Goal: Ask a question

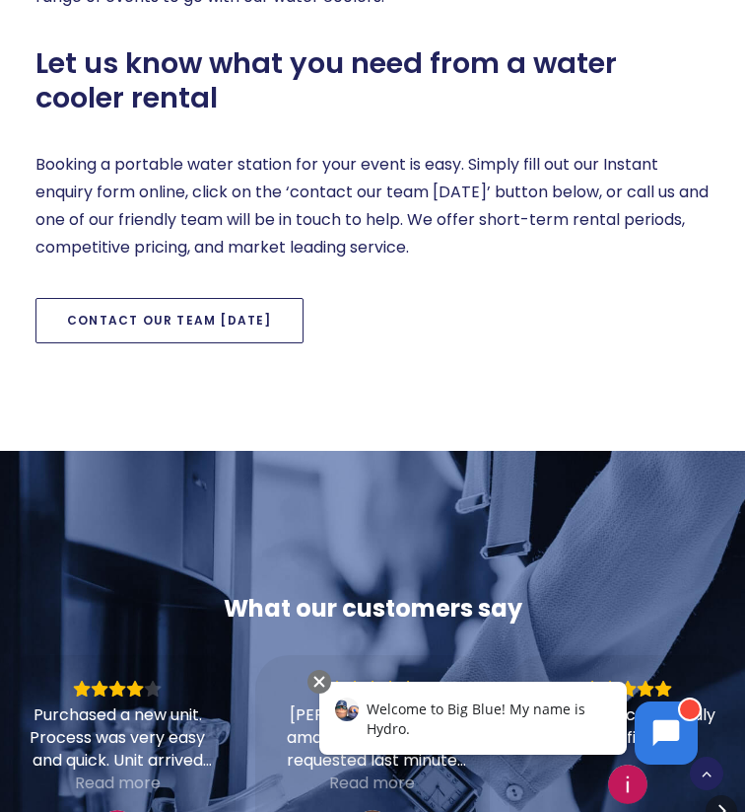
scroll to position [1547, 0]
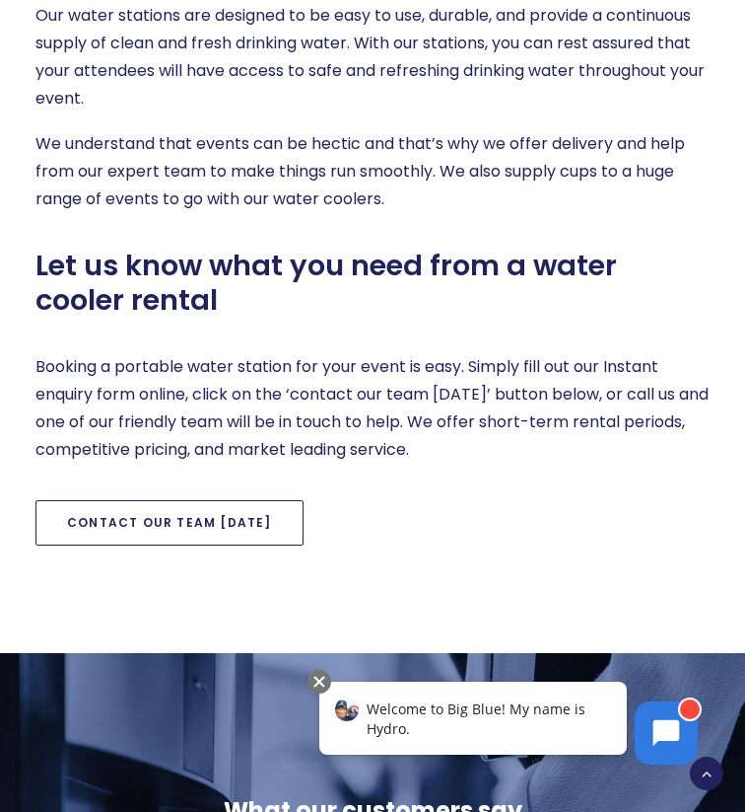
click at [166, 534] on link "Contact our team [DATE]" at bounding box center [169, 522] width 268 height 45
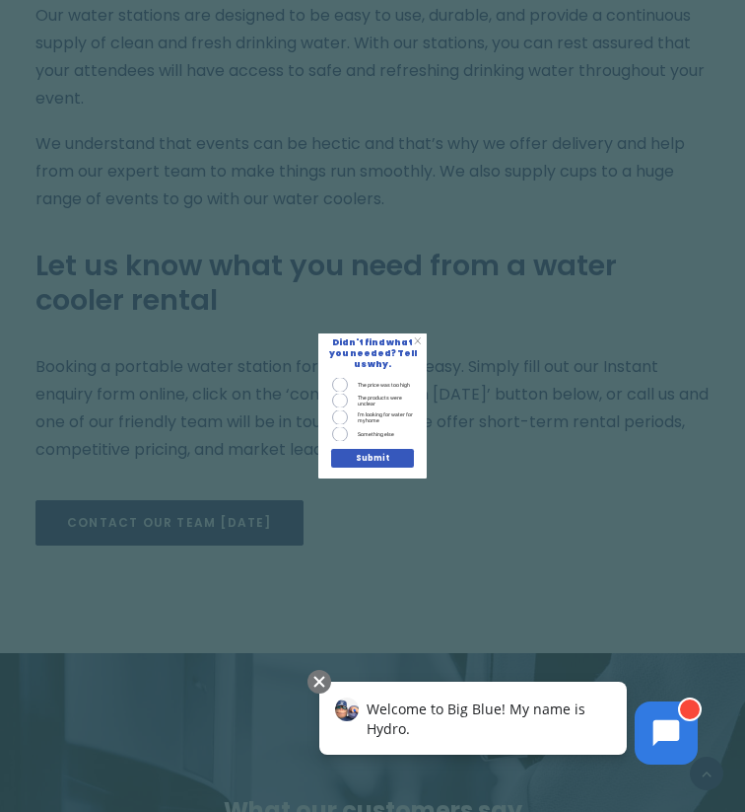
click at [423, 347] on div "X" at bounding box center [418, 341] width 16 height 16
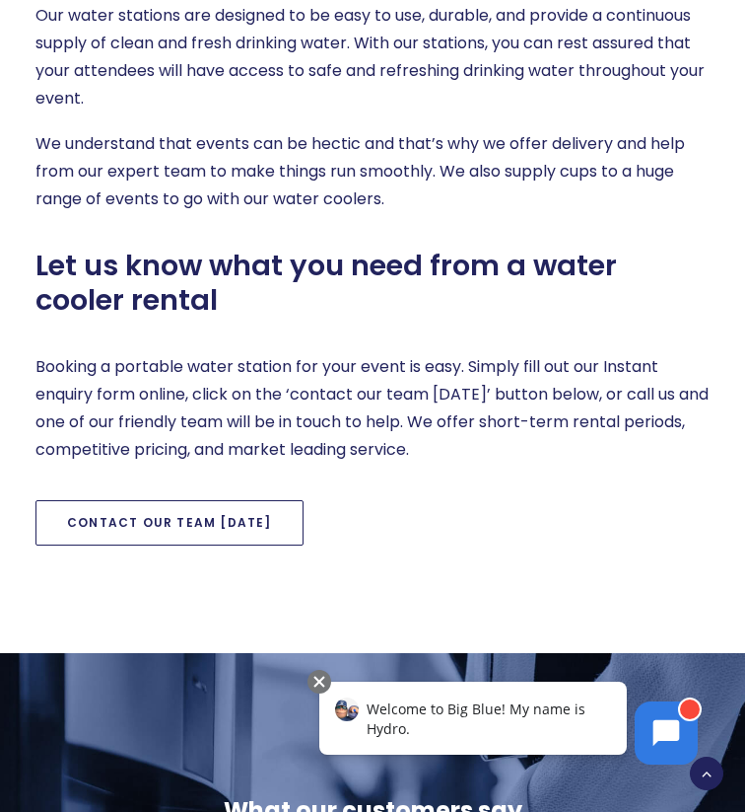
click at [226, 515] on link "Contact our team [DATE]" at bounding box center [169, 522] width 268 height 45
click at [128, 512] on link "Contact our team [DATE]" at bounding box center [169, 522] width 268 height 45
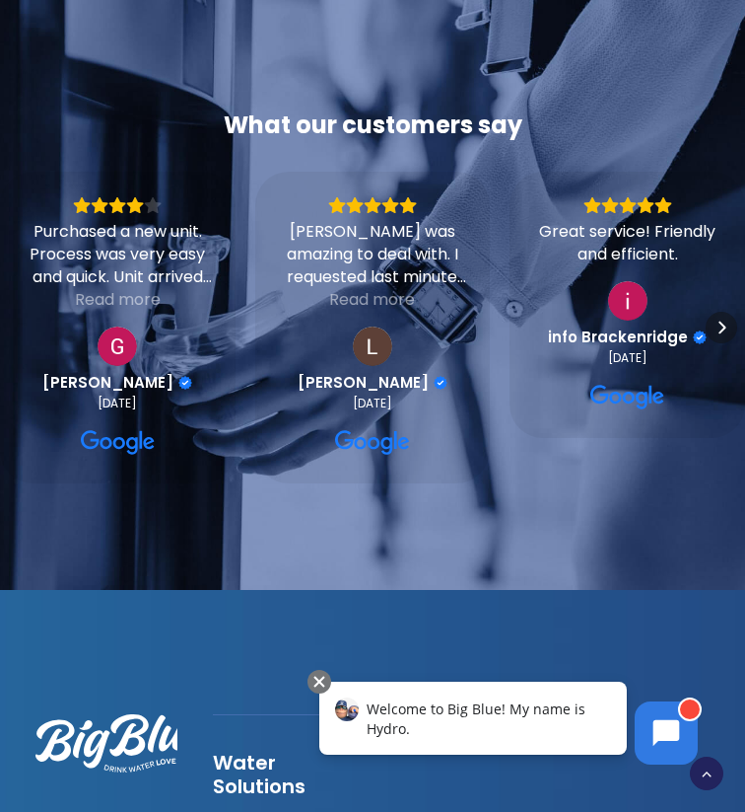
scroll to position [2241, 0]
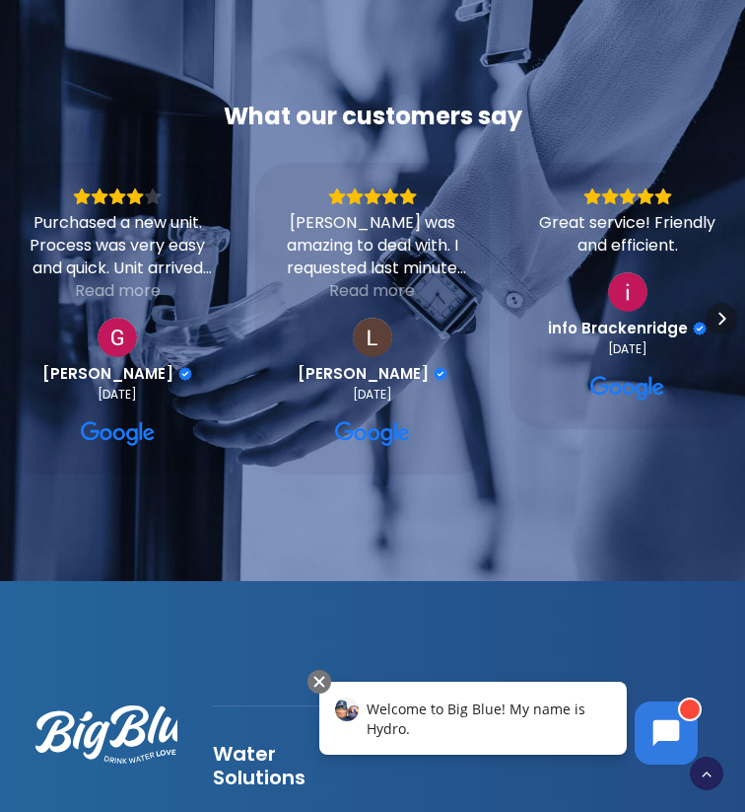
click at [621, 714] on div "Welcome to Big Blue! My name is Hydro." at bounding box center [473, 717] width 308 height 73
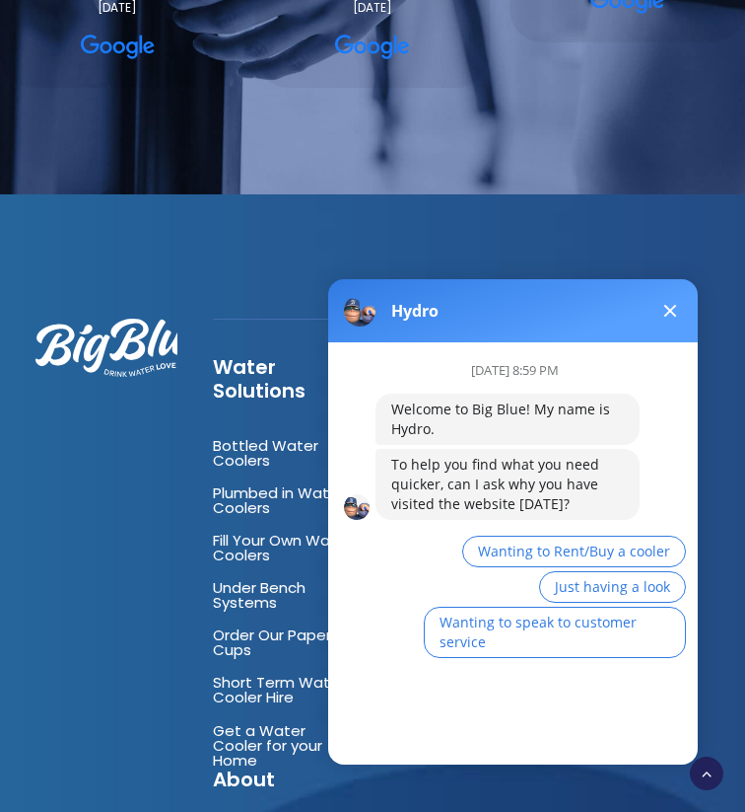
scroll to position [2631, 0]
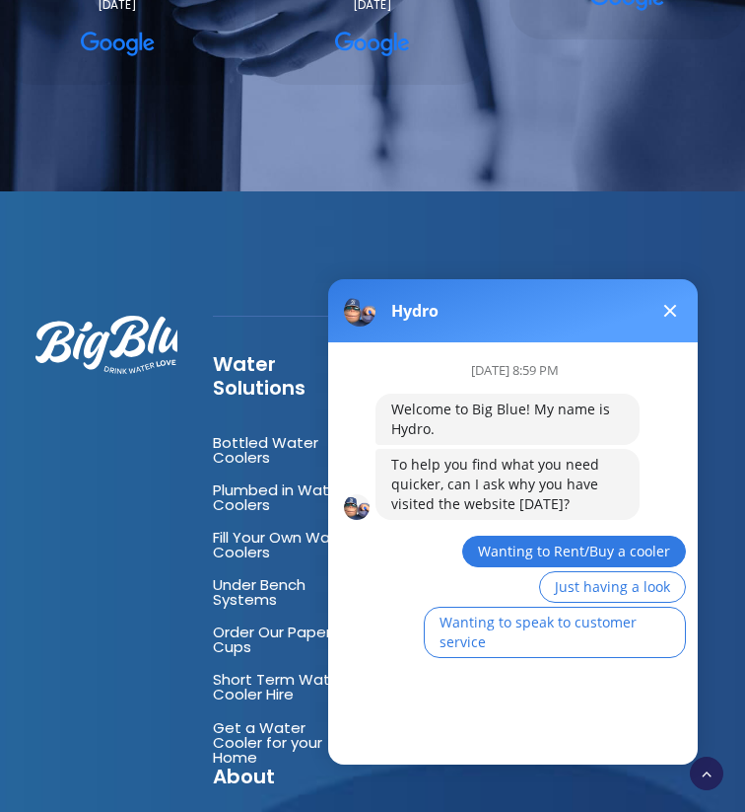
click at [581, 551] on span "Wanting to Rent/Buy a cooler" at bounding box center [574, 550] width 192 height 19
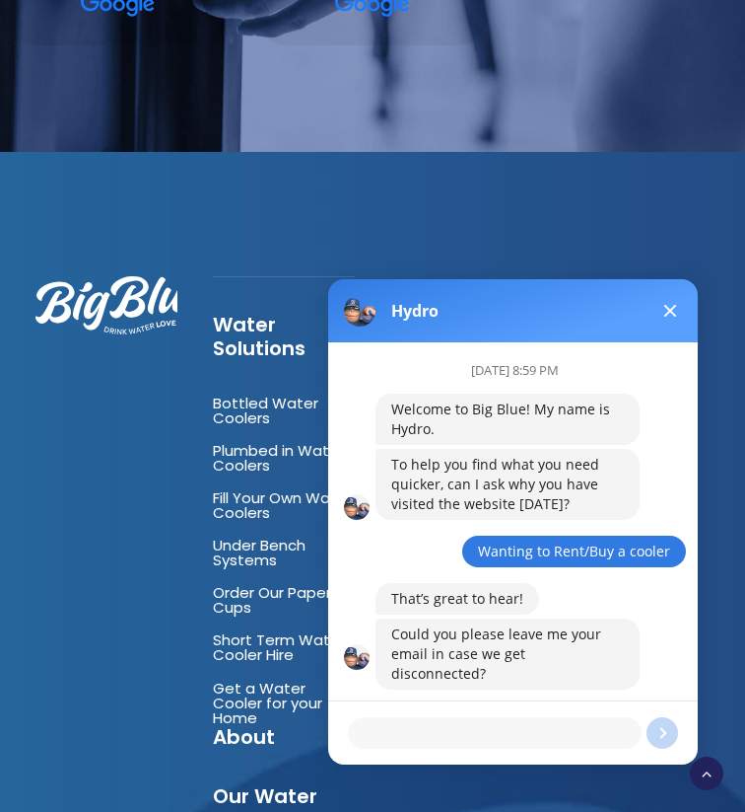
scroll to position [2674, 0]
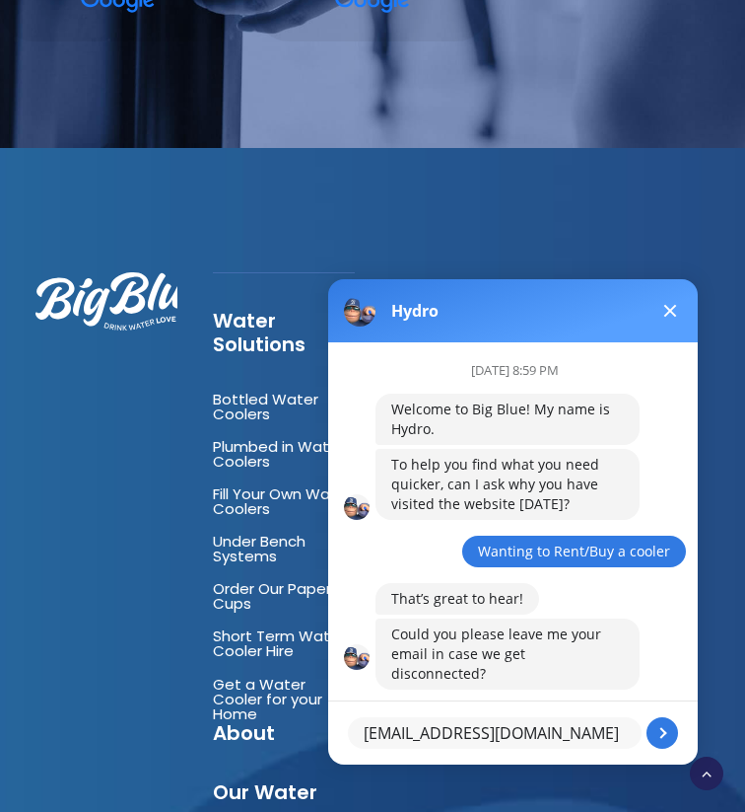
type textarea "[EMAIL_ADDRESS][DOMAIN_NAME]"
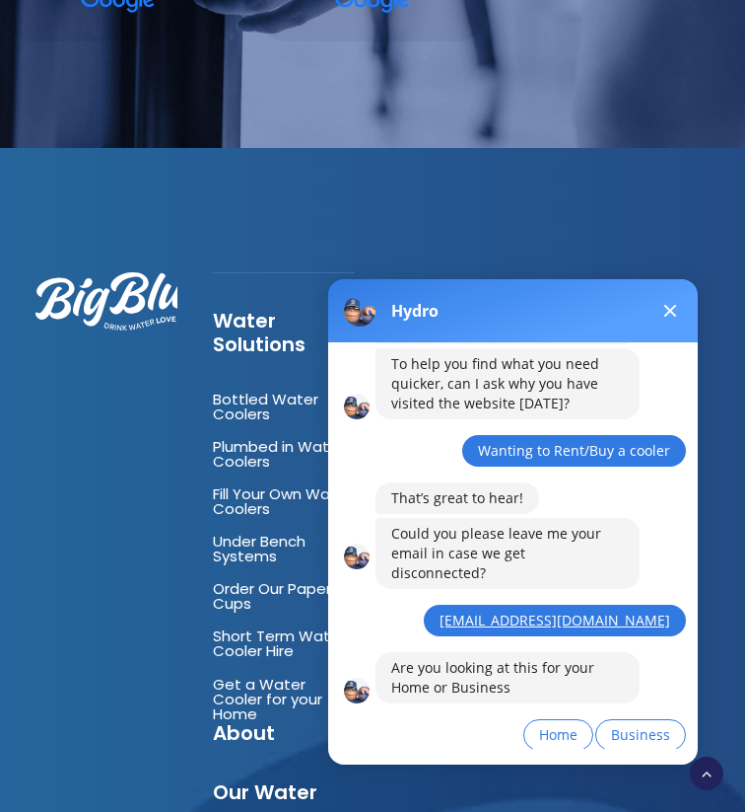
scroll to position [117, 0]
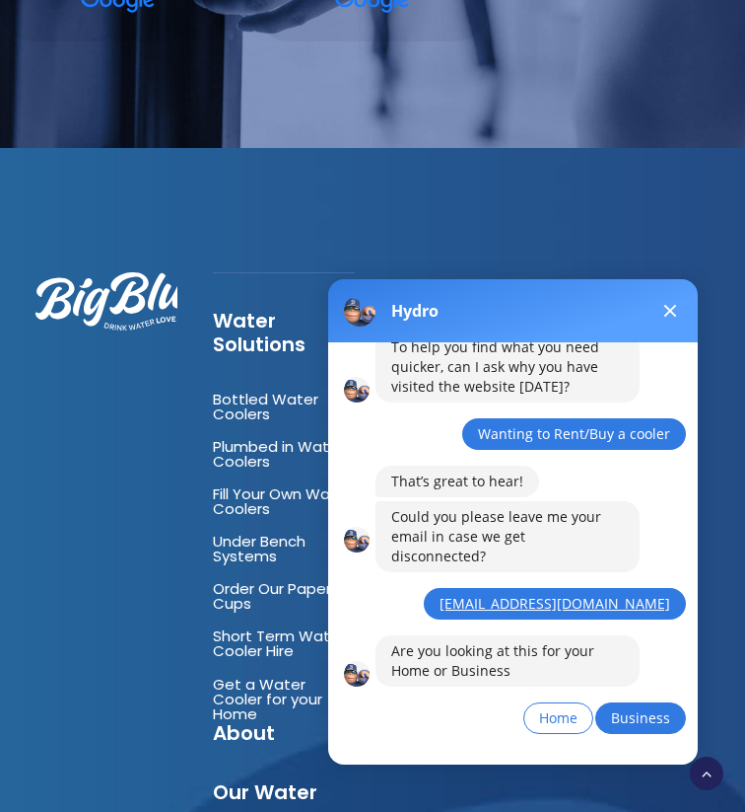
click at [623, 708] on span "Business" at bounding box center [640, 717] width 59 height 19
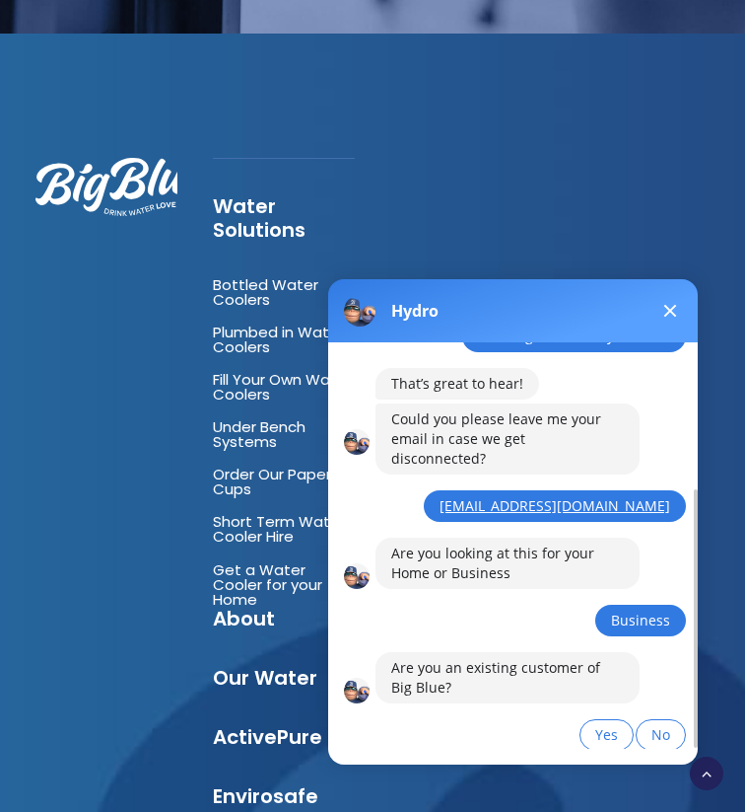
scroll to position [232, 0]
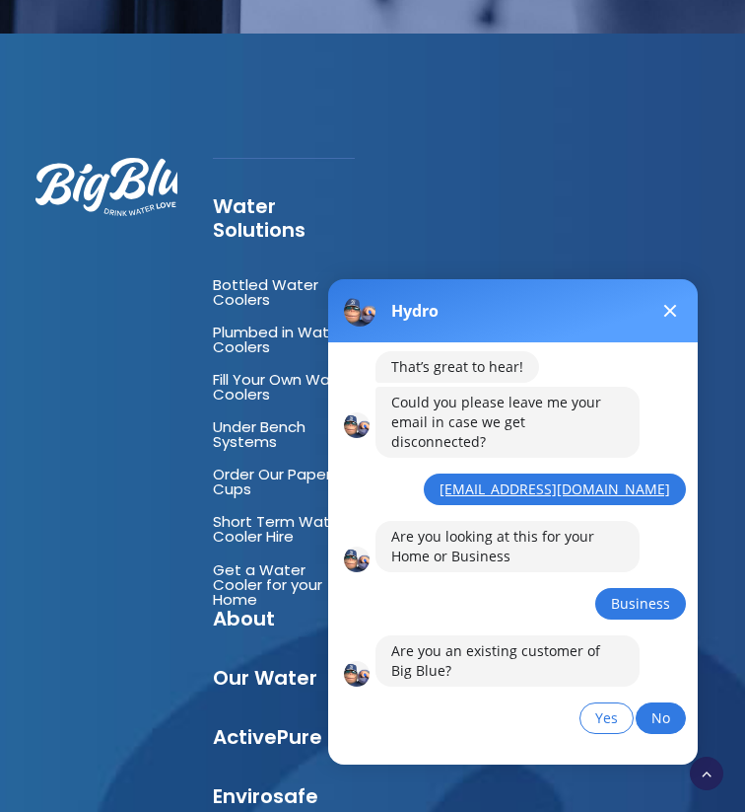
click at [644, 705] on button "No" at bounding box center [661, 718] width 50 height 32
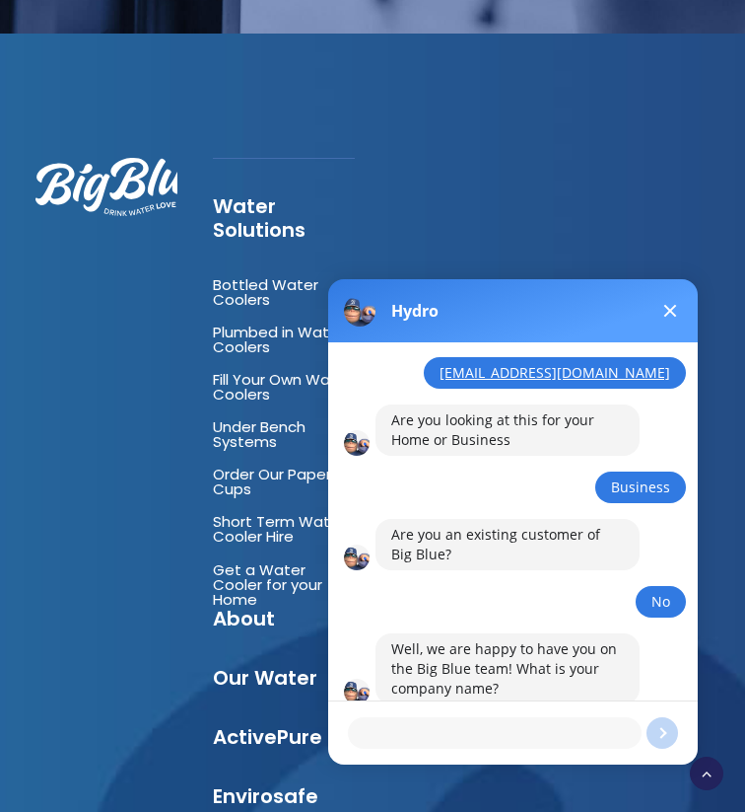
scroll to position [2800, 0]
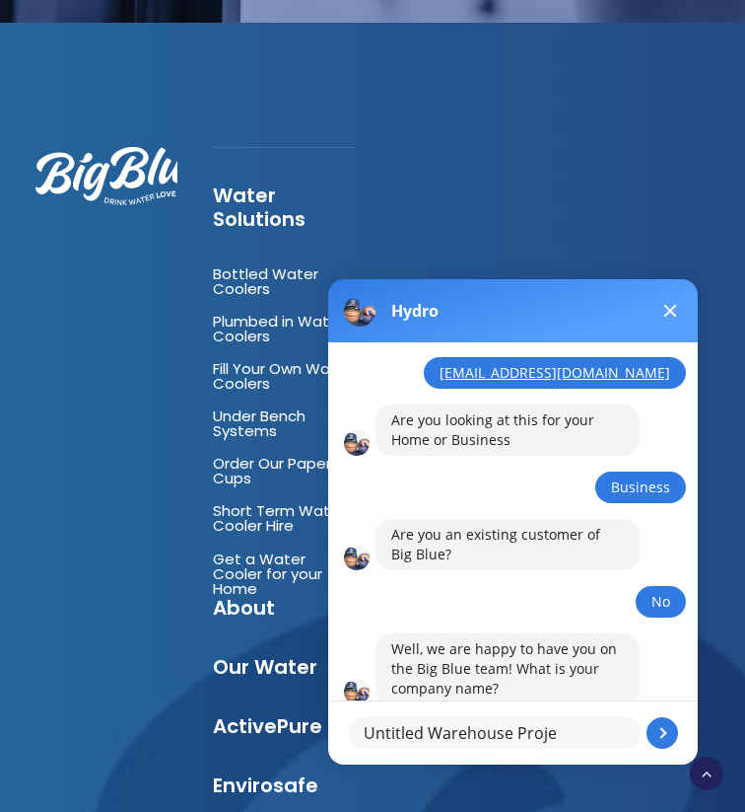
type textarea "Untitled Warehouse Projec"
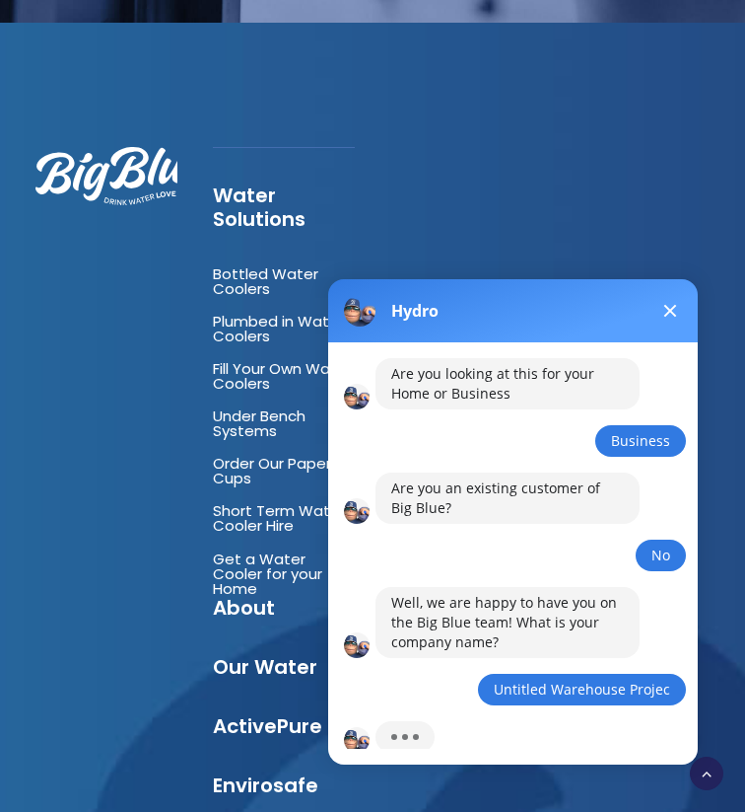
scroll to position [443, 0]
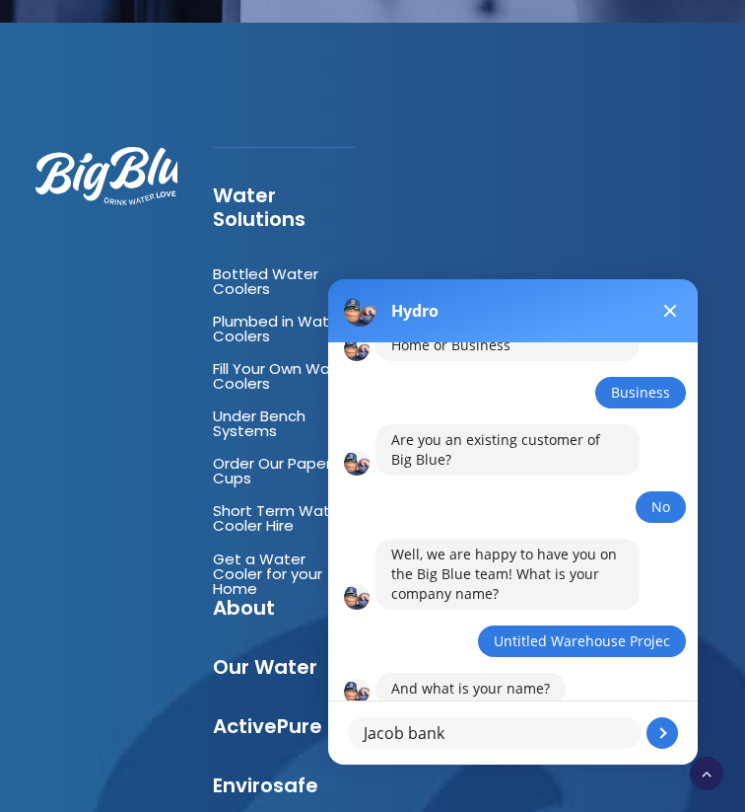
type textarea "[PERSON_NAME]"
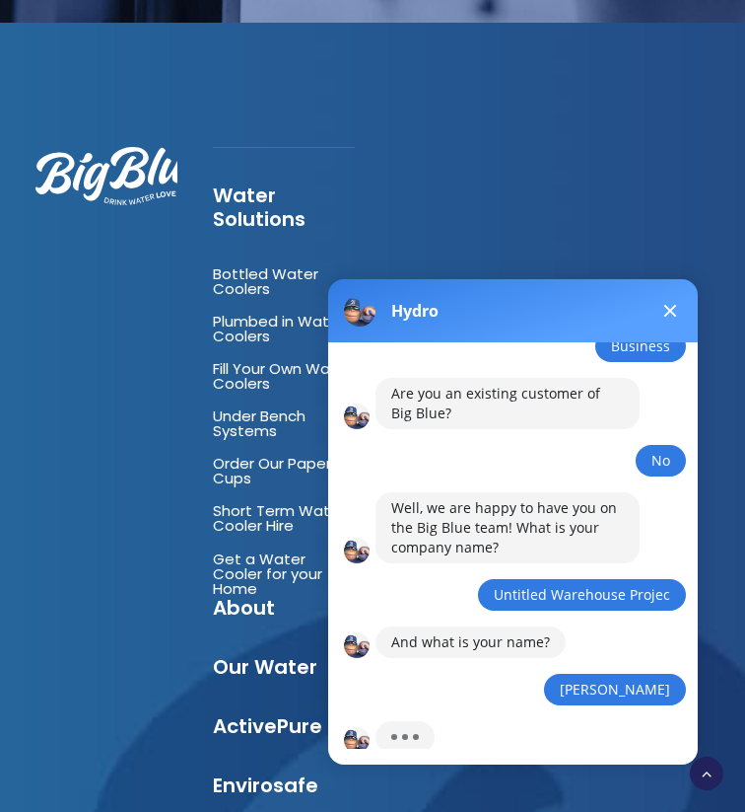
scroll to position [675, 0]
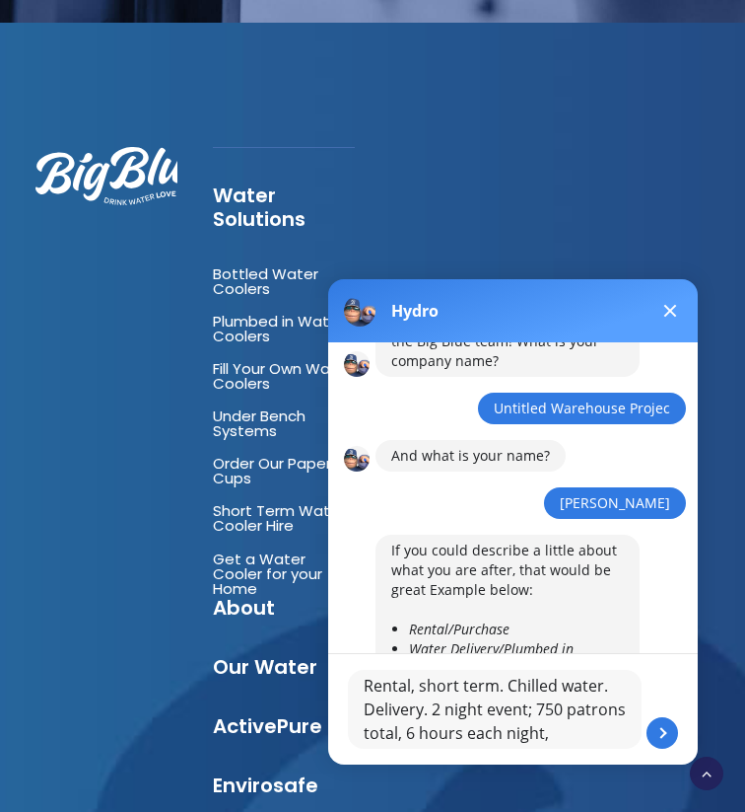
click at [500, 708] on textarea "Rental, short term. Chilled water. Delivery. 2 night event; 750 patrons total, …" at bounding box center [495, 709] width 294 height 79
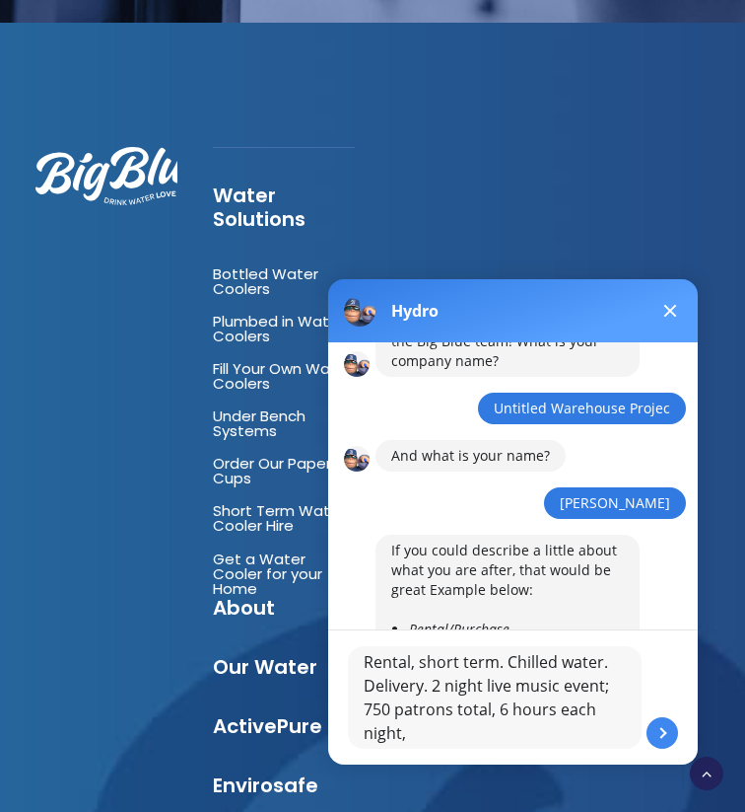
type textarea "Rental, short term. Chilled water. Delivery. 2 night live music event; 750 patr…"
click at [664, 736] on button at bounding box center [663, 733] width 32 height 32
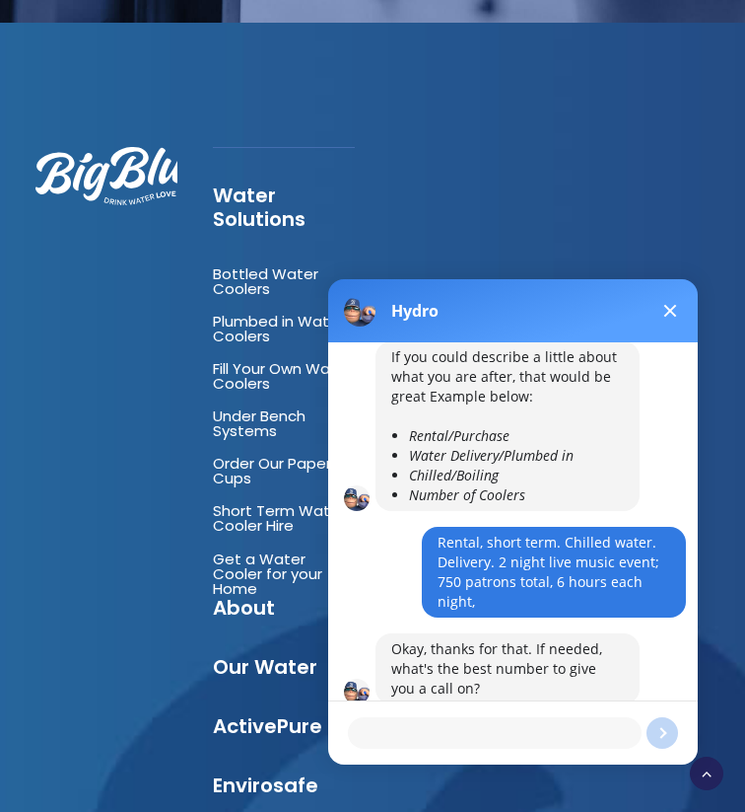
scroll to position [2834, 0]
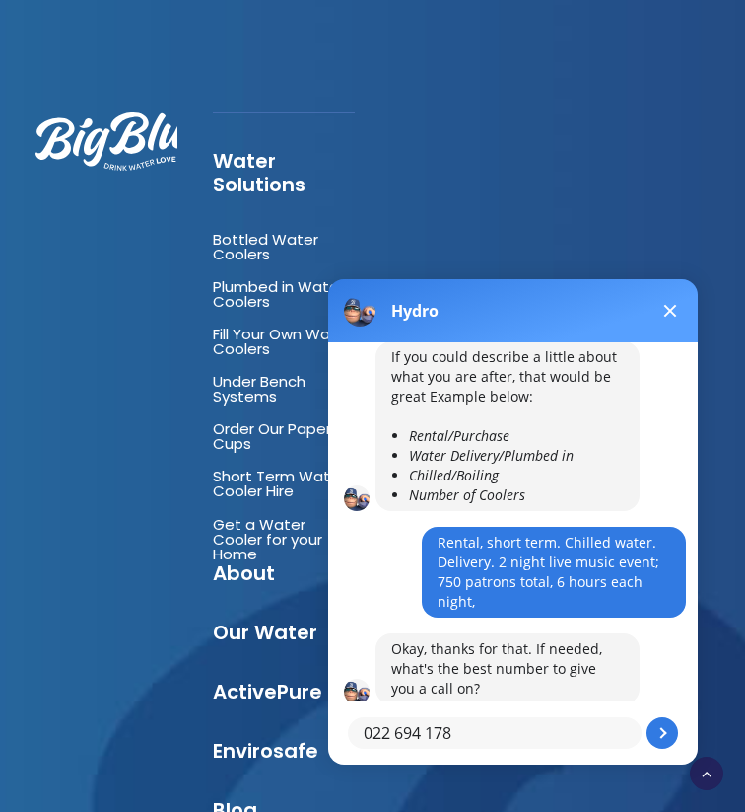
type textarea "022 694 1781"
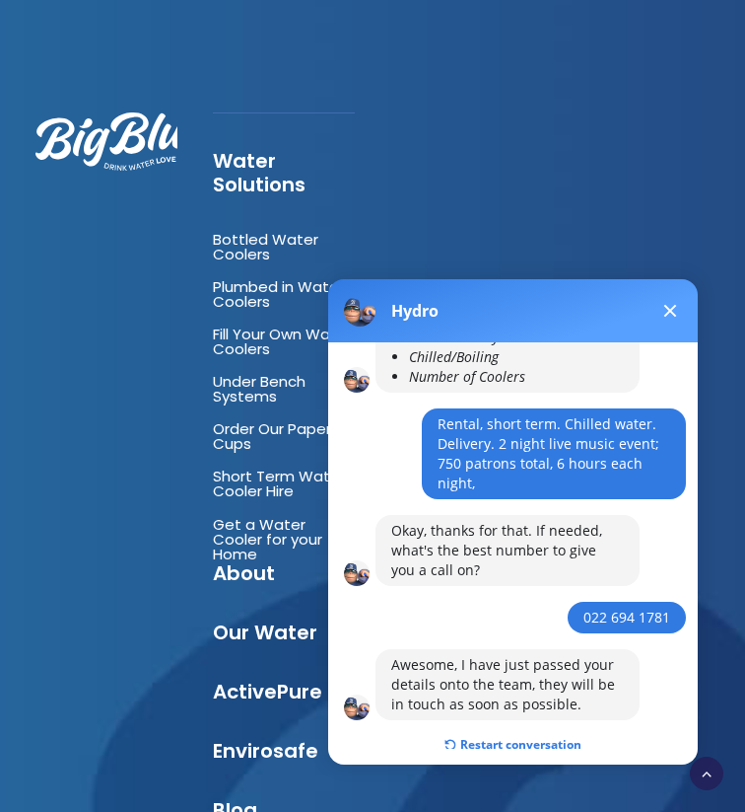
scroll to position [2870, 0]
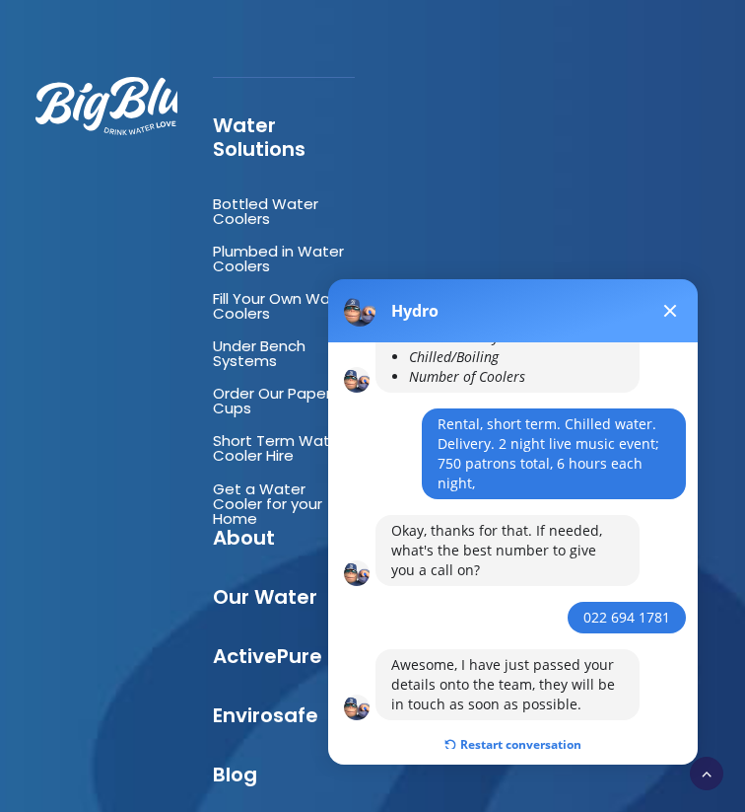
click at [667, 310] on button at bounding box center [671, 311] width 24 height 24
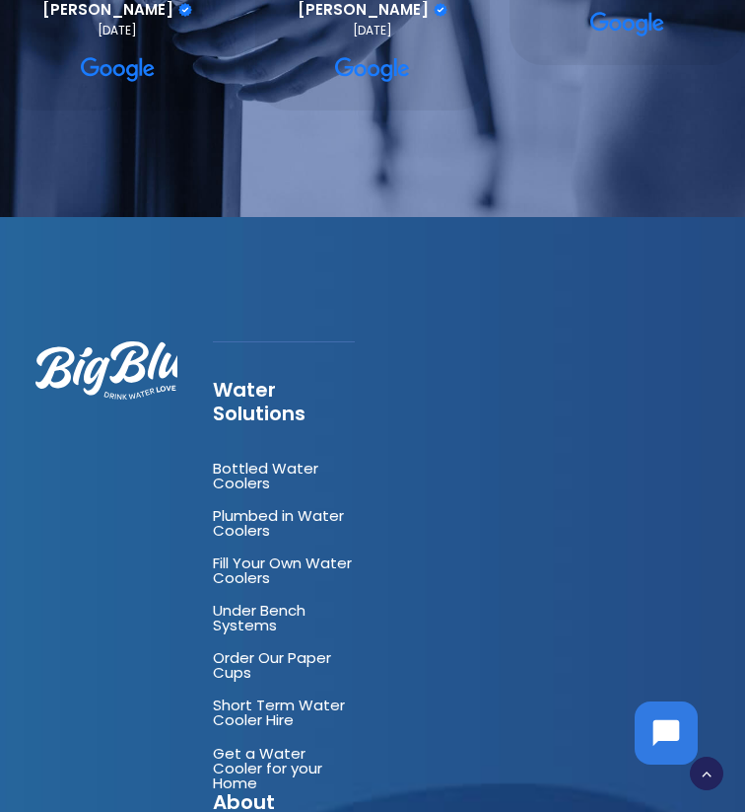
scroll to position [1816, 0]
